Goal: Task Accomplishment & Management: Use online tool/utility

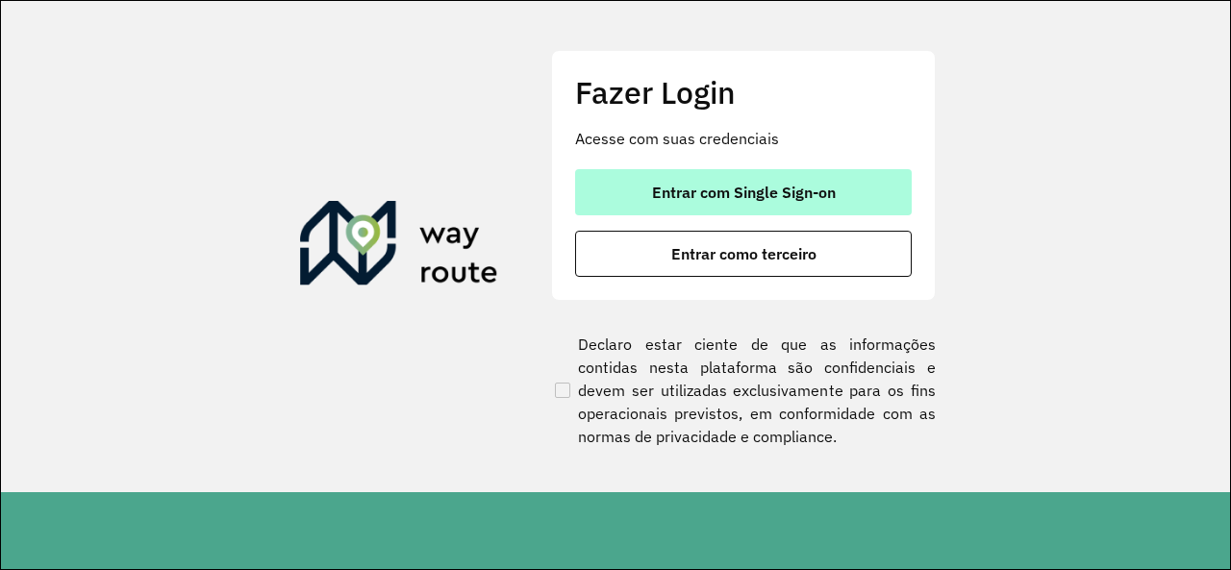
click at [754, 210] on button "Entrar com Single Sign-on" at bounding box center [743, 192] width 337 height 46
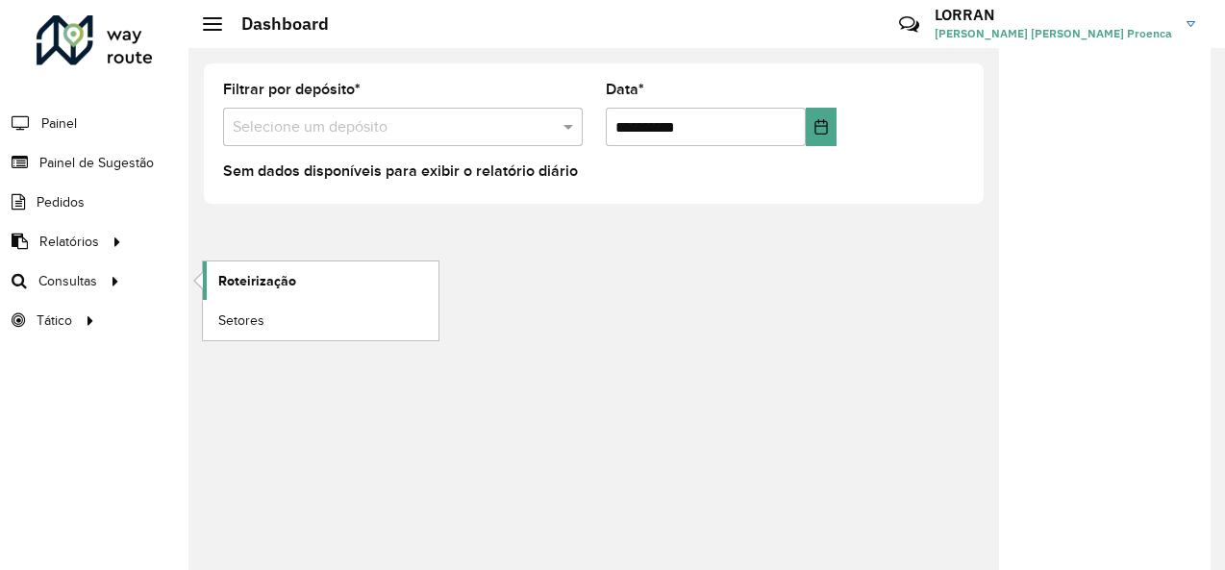
click at [262, 279] on span "Roteirização" at bounding box center [257, 281] width 78 height 20
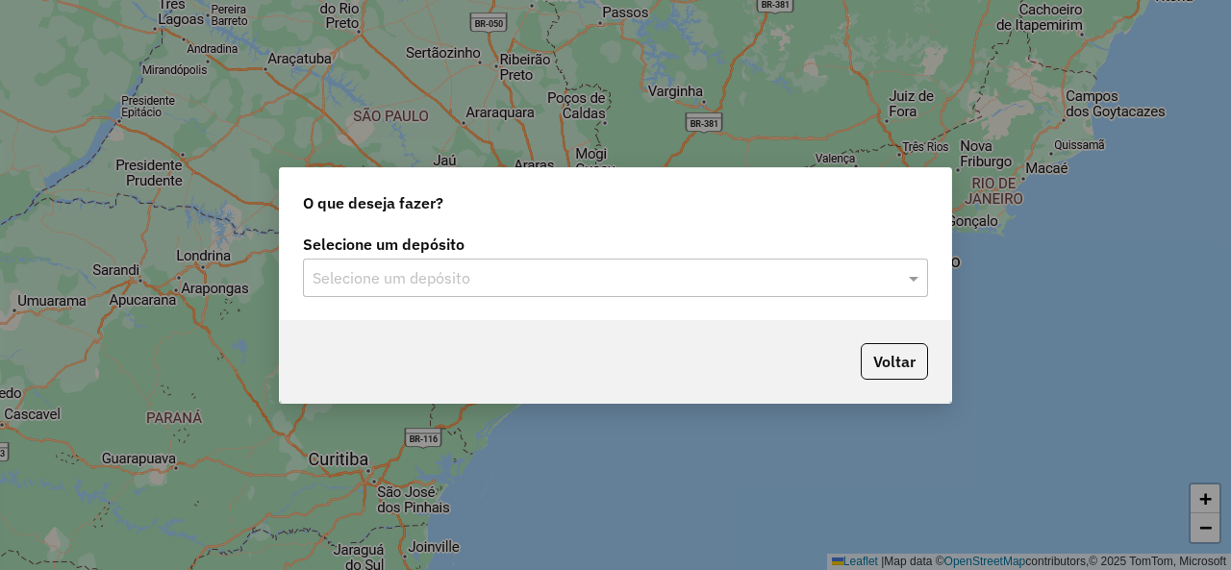
click at [412, 284] on input "text" at bounding box center [595, 278] width 567 height 23
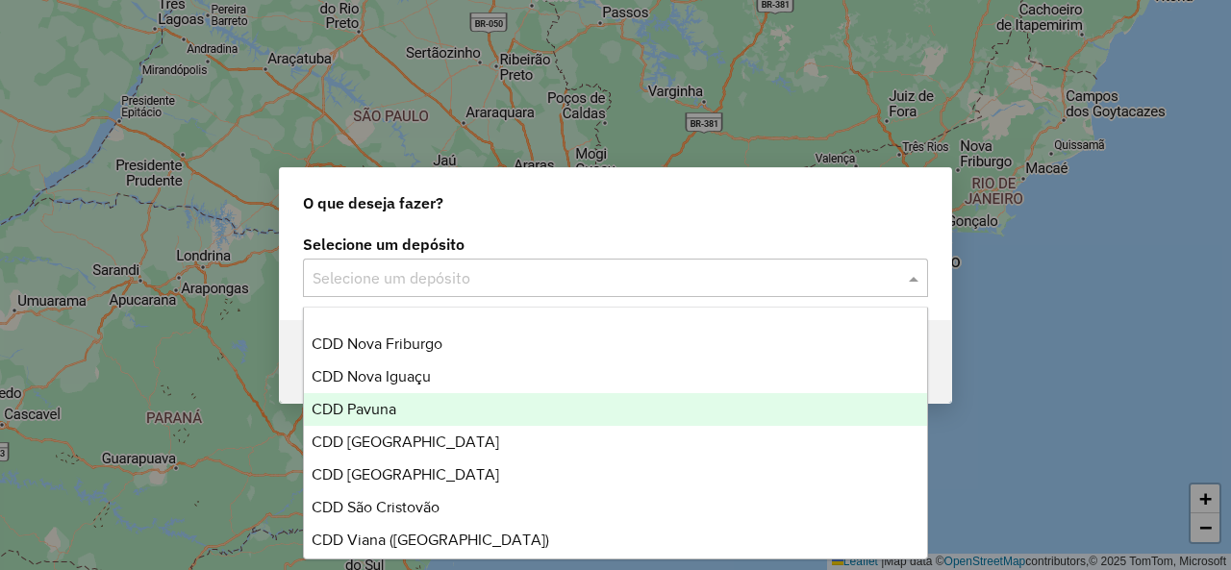
scroll to position [192, 0]
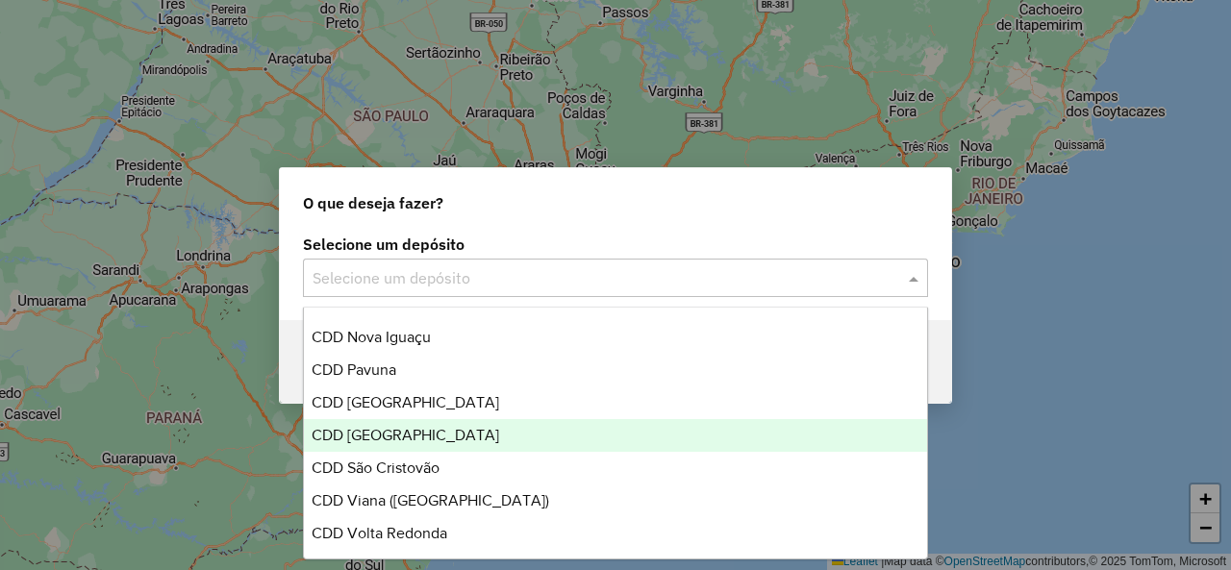
click at [415, 443] on div "CDD [GEOGRAPHIC_DATA]" at bounding box center [615, 435] width 622 height 33
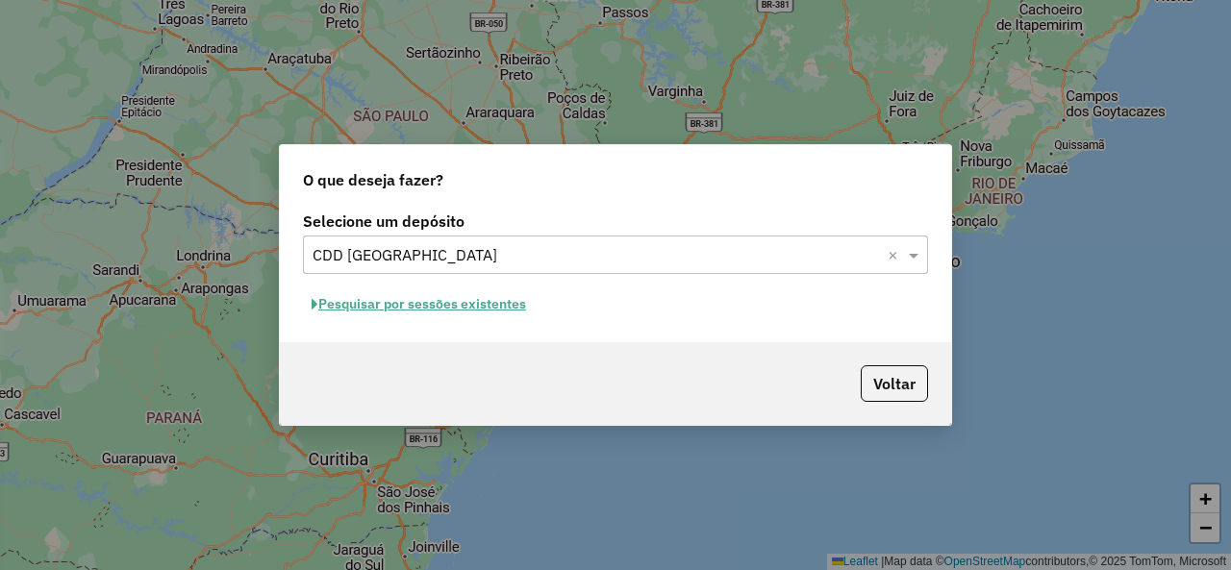
click at [437, 307] on button "Pesquisar por sessões existentes" at bounding box center [419, 304] width 232 height 30
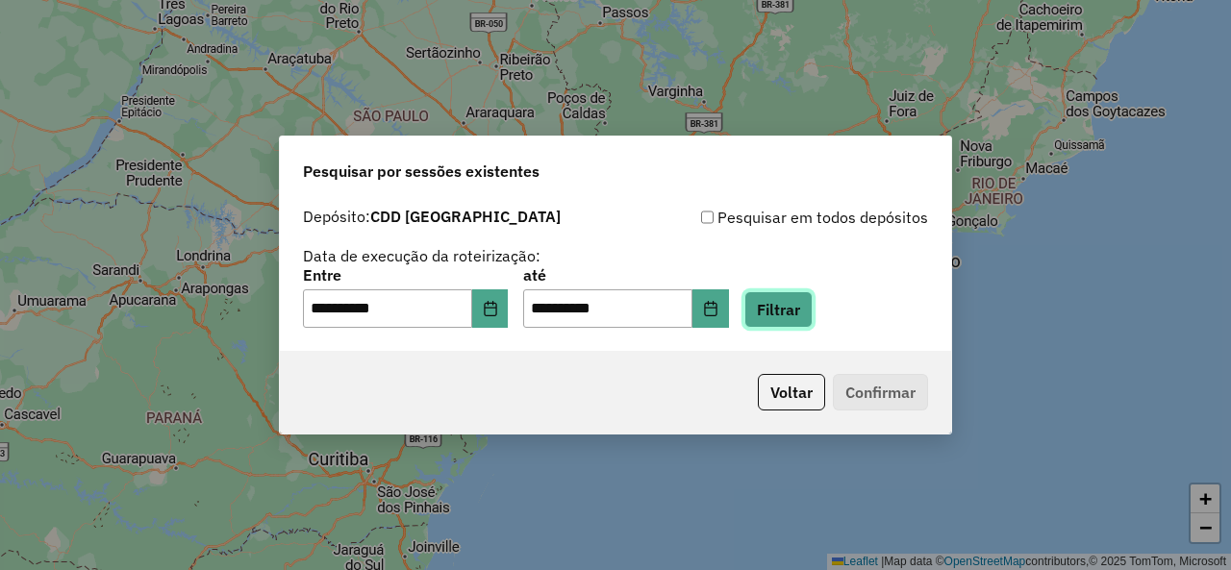
click at [801, 311] on button "Filtrar" at bounding box center [778, 309] width 68 height 37
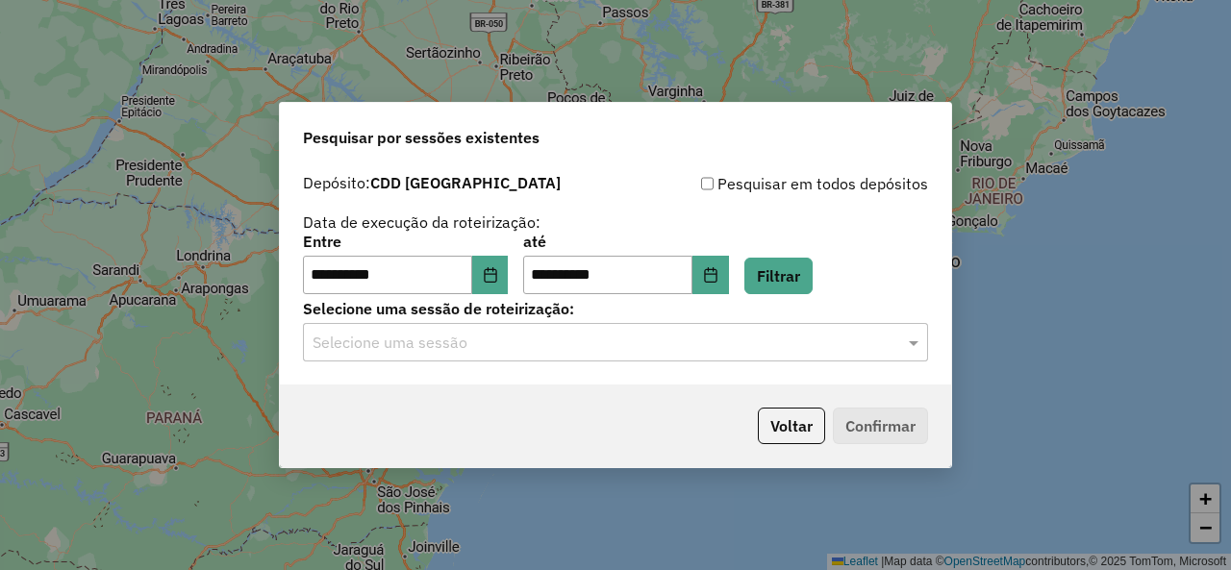
click at [660, 358] on div "Selecione uma sessão" at bounding box center [615, 342] width 625 height 38
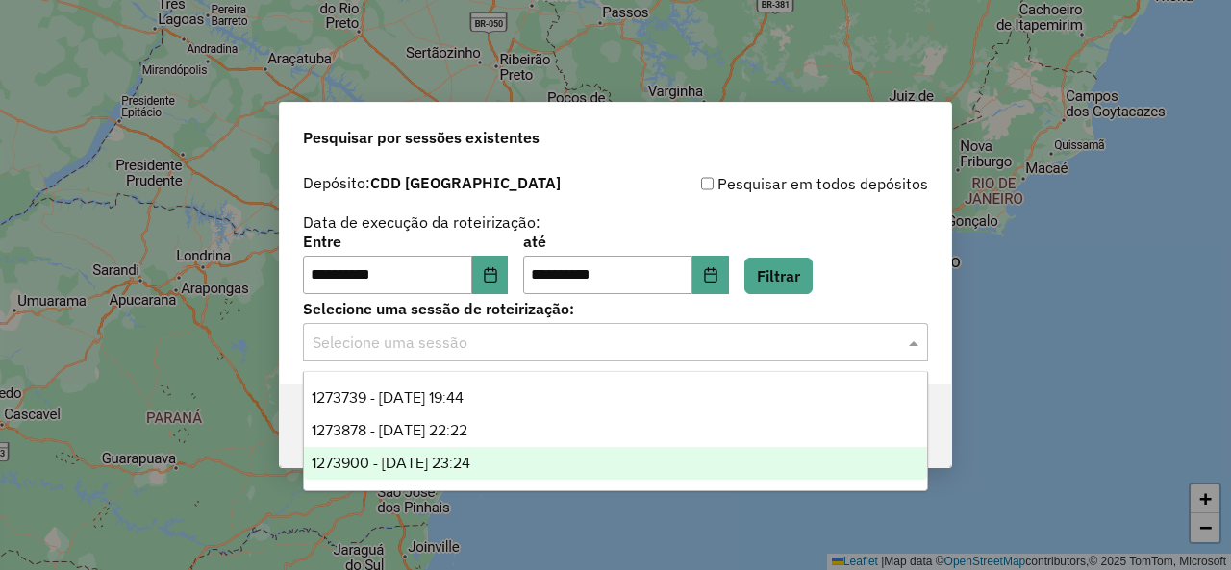
click at [533, 468] on div "1273900 - 11/09/2025 23:24" at bounding box center [615, 463] width 622 height 33
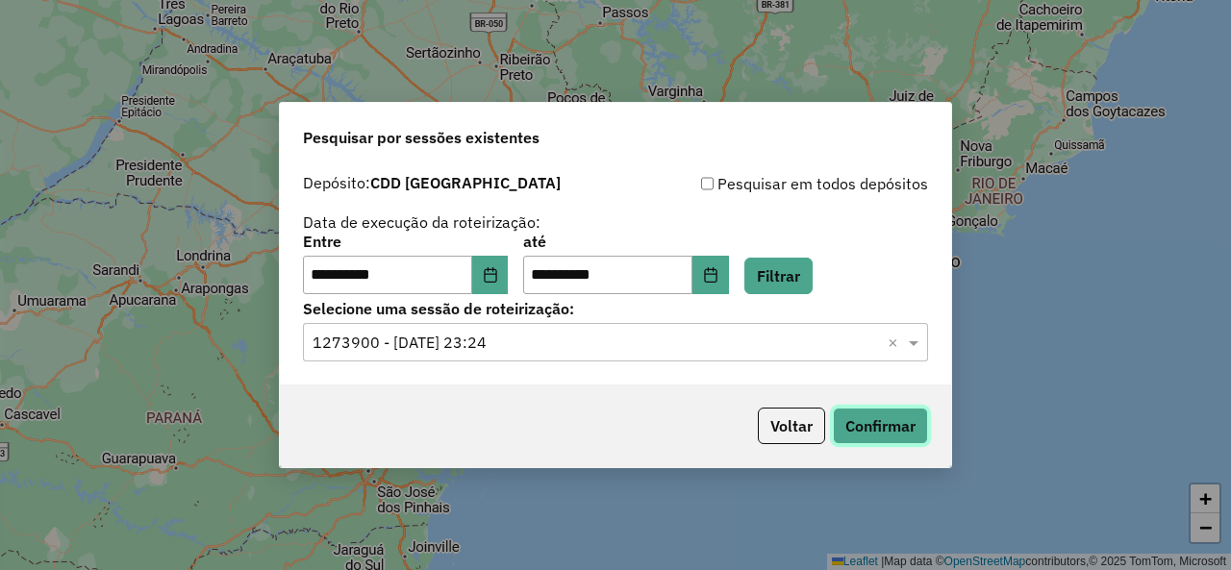
click at [876, 431] on button "Confirmar" at bounding box center [880, 426] width 95 height 37
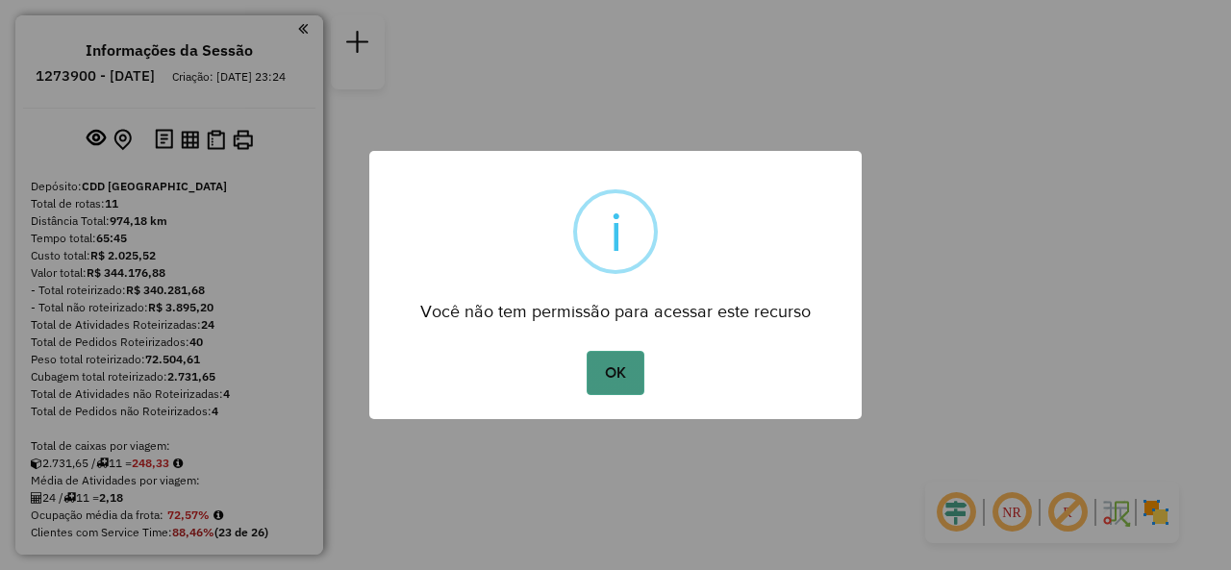
click at [631, 373] on button "OK" at bounding box center [615, 373] width 57 height 44
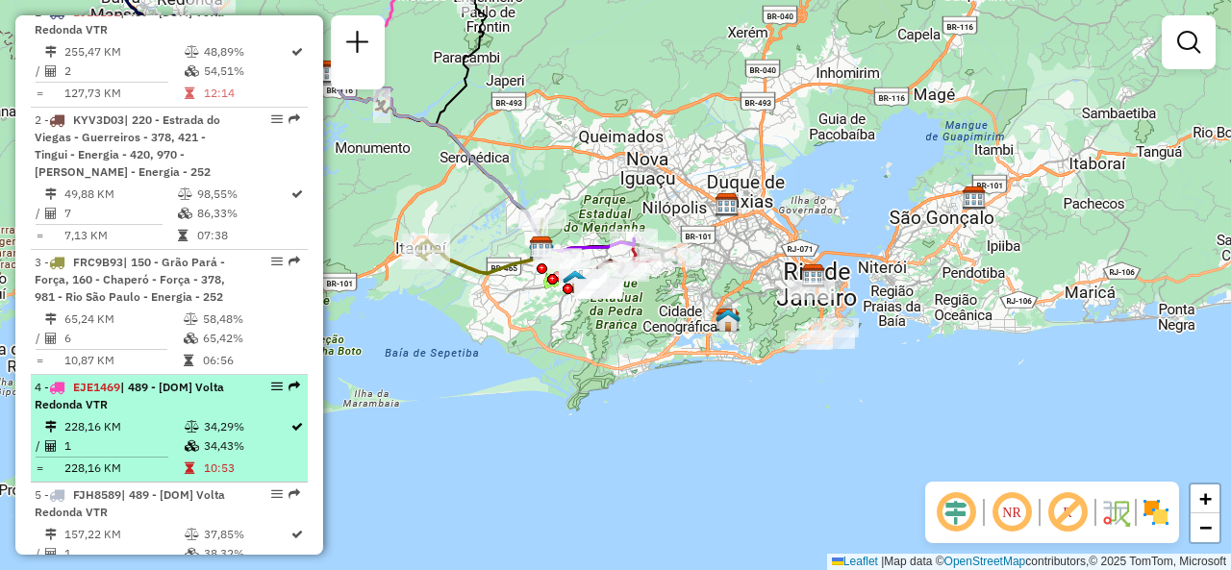
scroll to position [1154, 0]
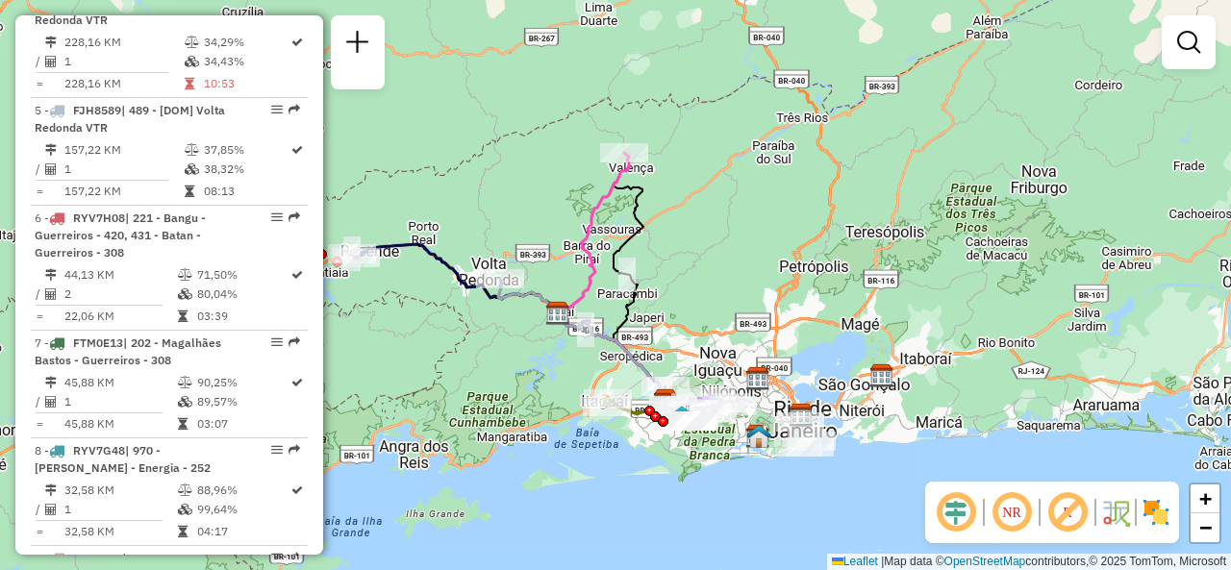
drag, startPoint x: 690, startPoint y: 149, endPoint x: 713, endPoint y: 278, distance: 130.9
click at [713, 278] on div "Janela de atendimento Grade de atendimento Capacidade Transportadoras Veículos …" at bounding box center [615, 285] width 1231 height 570
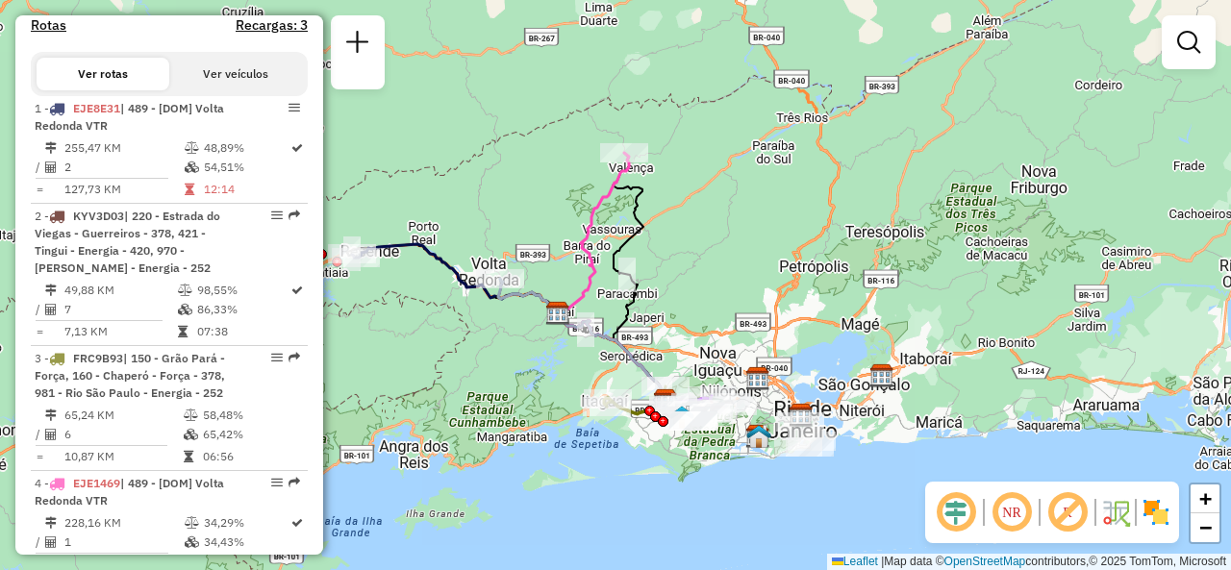
scroll to position [673, 0]
click at [1185, 59] on link at bounding box center [1188, 42] width 38 height 38
